Goal: Task Accomplishment & Management: Complete application form

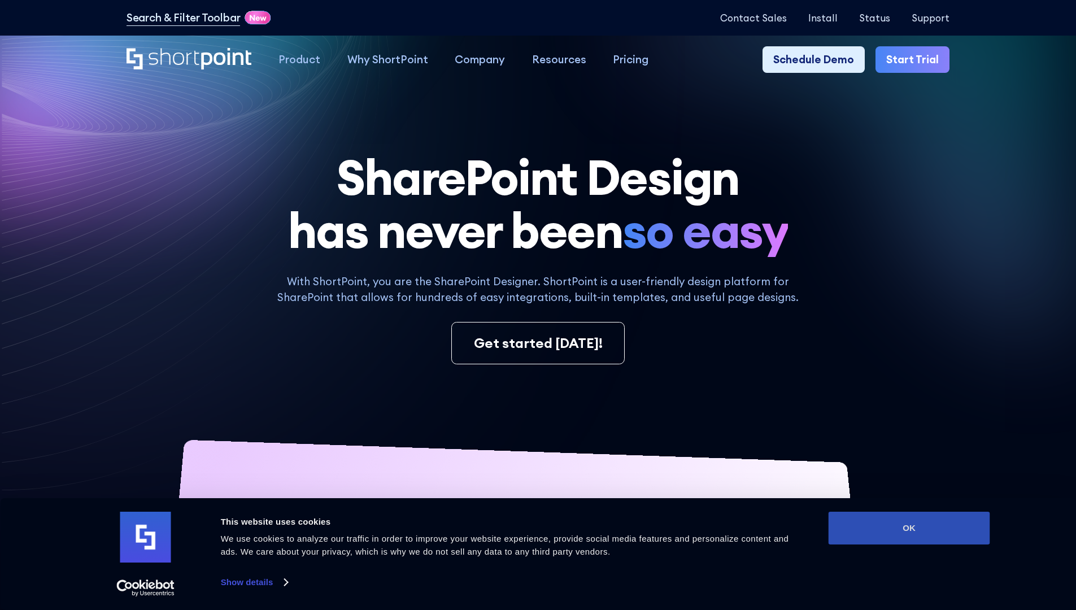
click at [909, 528] on button "OK" at bounding box center [909, 528] width 162 height 33
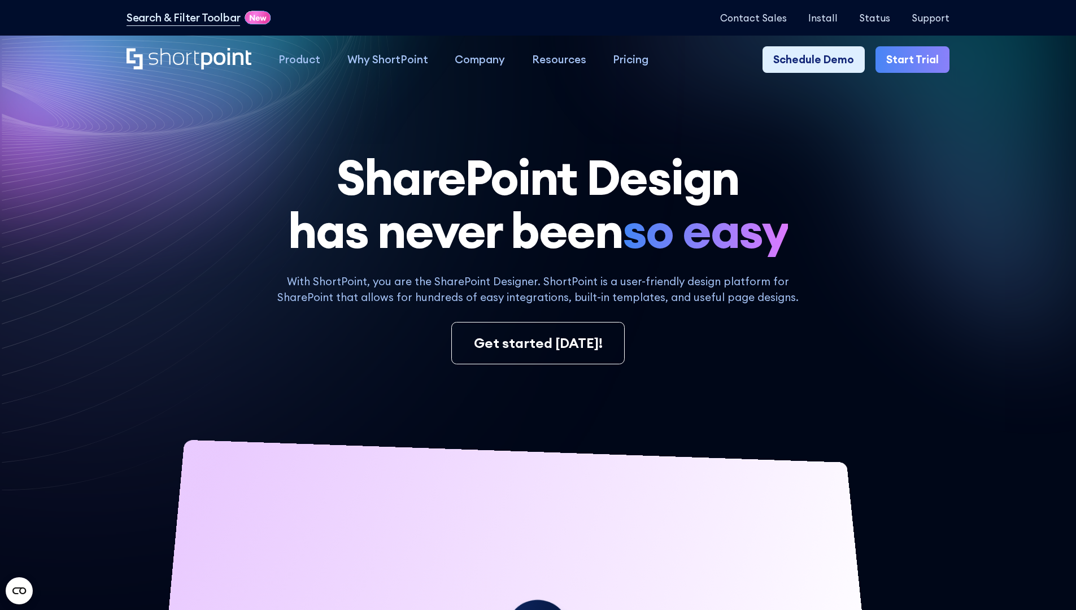
click at [916, 60] on link "Start Trial" at bounding box center [912, 59] width 74 height 27
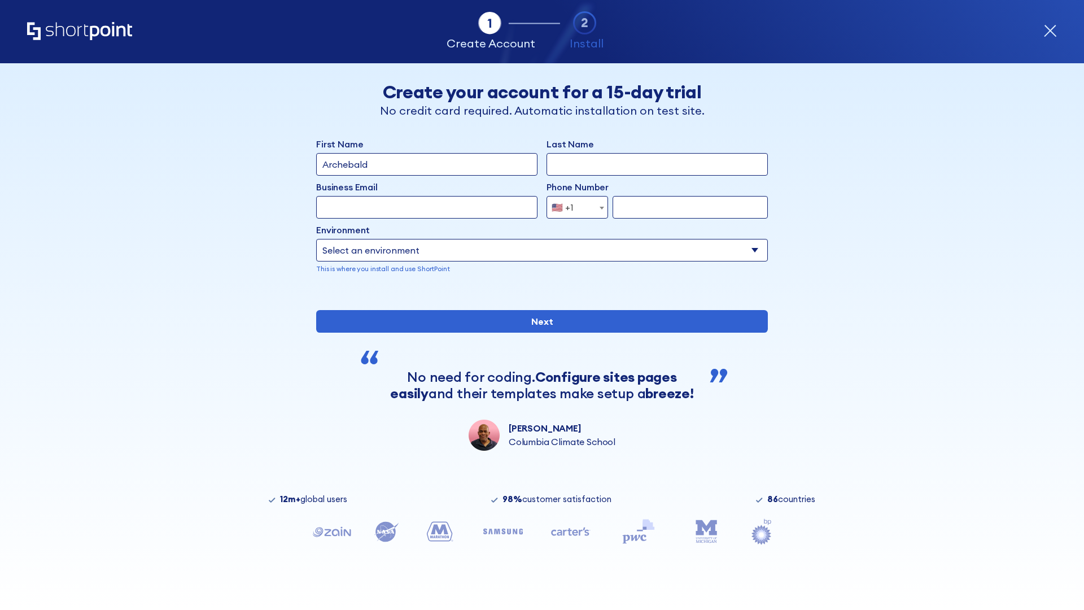
type input "Archebald"
type input "Berkuskv"
type input "2125556789"
select select "Microsoft 365"
type input "2125556789"
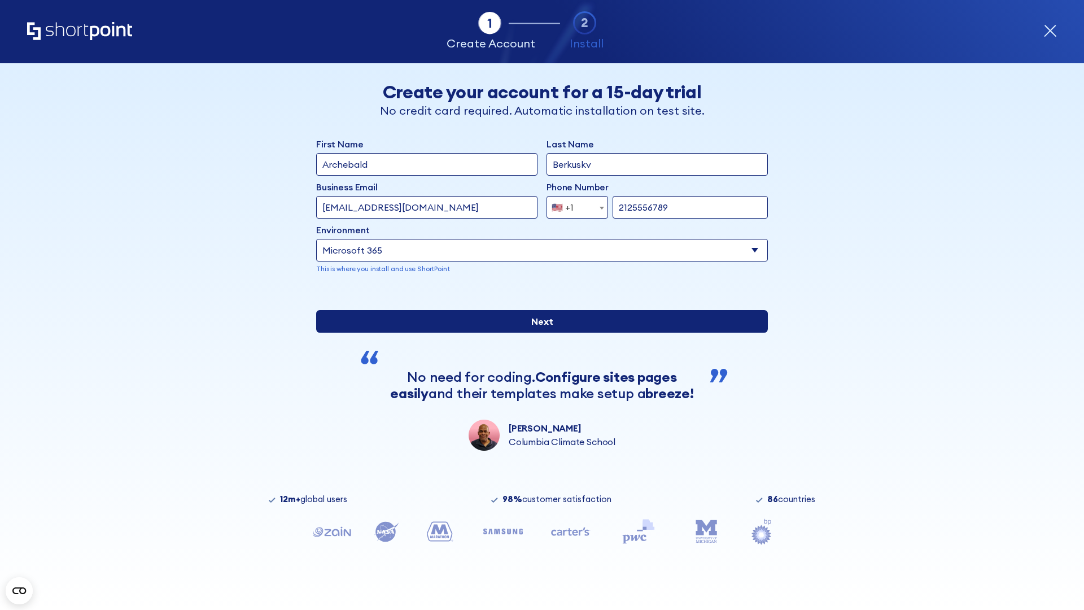
scroll to position [3, 0]
click at [538, 333] on input "Next" at bounding box center [542, 321] width 452 height 23
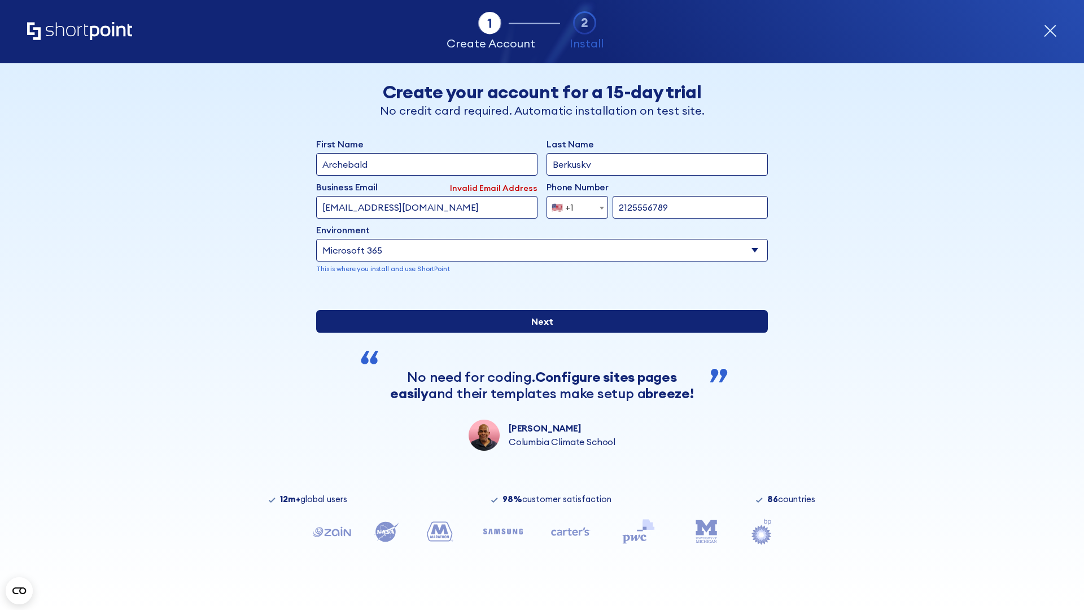
click at [538, 333] on input "Next" at bounding box center [542, 321] width 452 height 23
type input "test@shortpoint.com"
click at [538, 333] on input "Next" at bounding box center [542, 321] width 452 height 23
